Goal: Communication & Community: Answer question/provide support

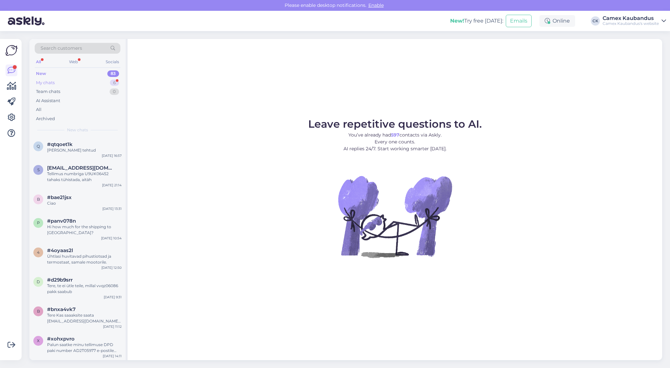
click at [56, 82] on div "My chats 6" at bounding box center [78, 82] width 86 height 9
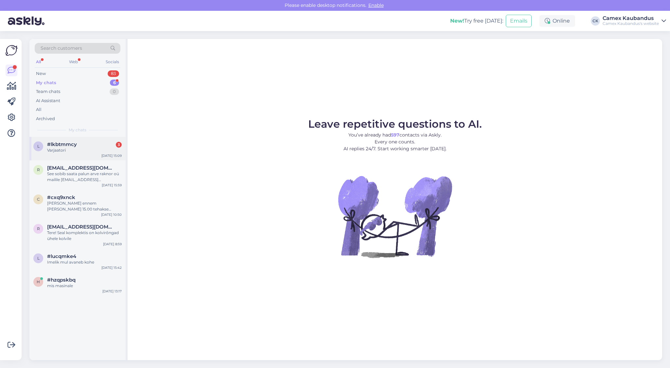
click at [69, 153] on div "l #lkbtmmcy 3 Varjaatori [DATE] 15:09" at bounding box center [77, 149] width 96 height 24
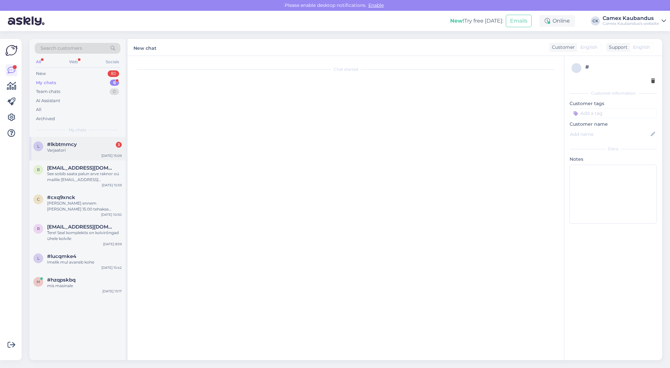
scroll to position [822, 0]
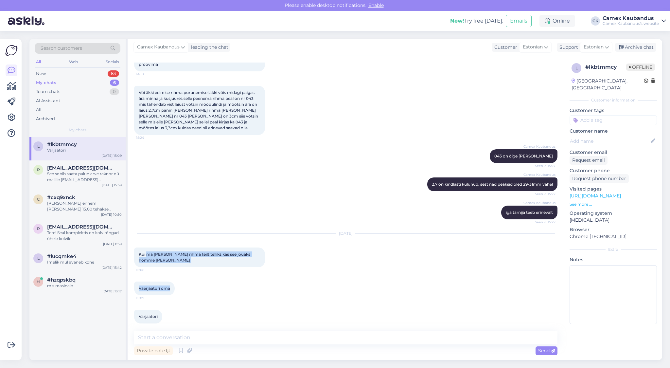
drag, startPoint x: 218, startPoint y: 256, endPoint x: 255, endPoint y: 269, distance: 39.1
click at [255, 269] on div "Chat started [DATE] Tere sooviksin infot microcar mgo 2011 aasta varjaatori rih…" at bounding box center [348, 193] width 429 height 262
click at [255, 274] on div "Vaerjaatori oma 15:09" at bounding box center [345, 288] width 423 height 28
drag, startPoint x: 256, startPoint y: 288, endPoint x: 161, endPoint y: 258, distance: 99.9
click at [161, 258] on div "Chat started [DATE] Tere sooviksin infot microcar mgo 2011 aasta varjaatori rih…" at bounding box center [348, 193] width 429 height 262
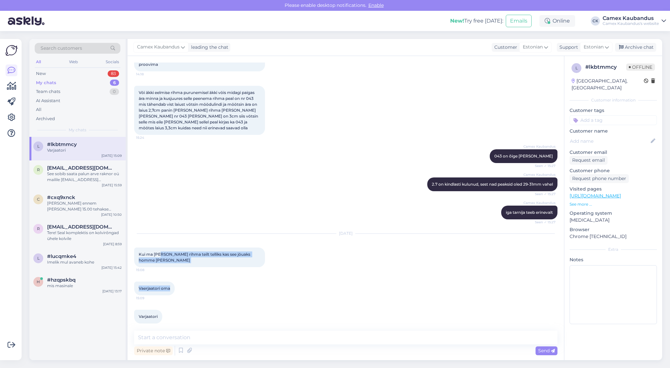
click at [161, 259] on div "Kui ma [PERSON_NAME] rihma teilt telliks kas see jöuaks homme [PERSON_NAME] 15:…" at bounding box center [199, 257] width 131 height 20
click at [178, 338] on textarea at bounding box center [345, 337] width 423 height 14
click at [206, 333] on textarea at bounding box center [345, 337] width 423 height 14
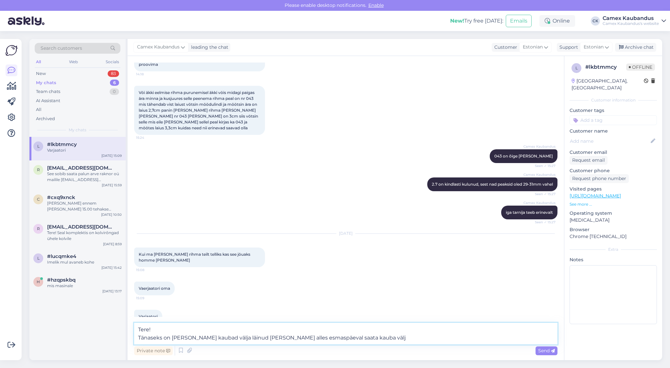
type textarea "Tere! Tänaseks on [PERSON_NAME] kaubad välja läinud [PERSON_NAME] alles esmaspä…"
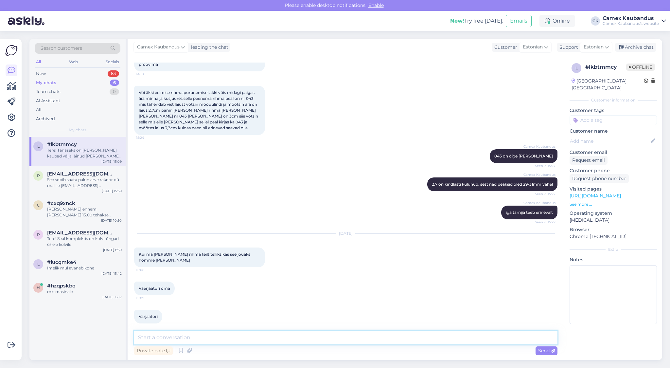
scroll to position [862, 0]
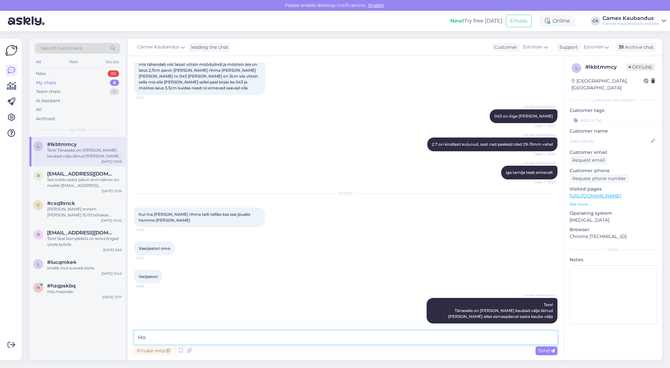
type textarea "H"
